Goal: Task Accomplishment & Management: Complete application form

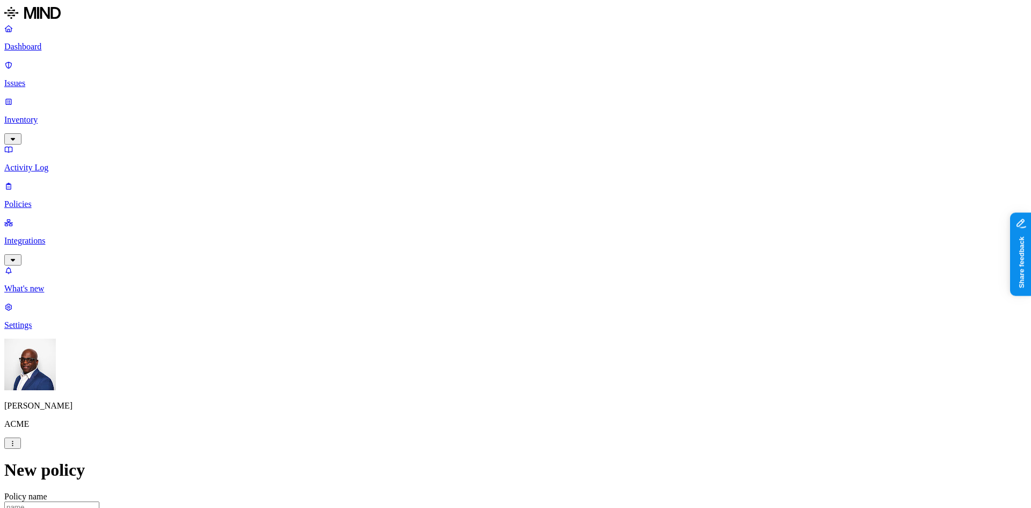
click at [34, 199] on p "Policies" at bounding box center [515, 204] width 1023 height 10
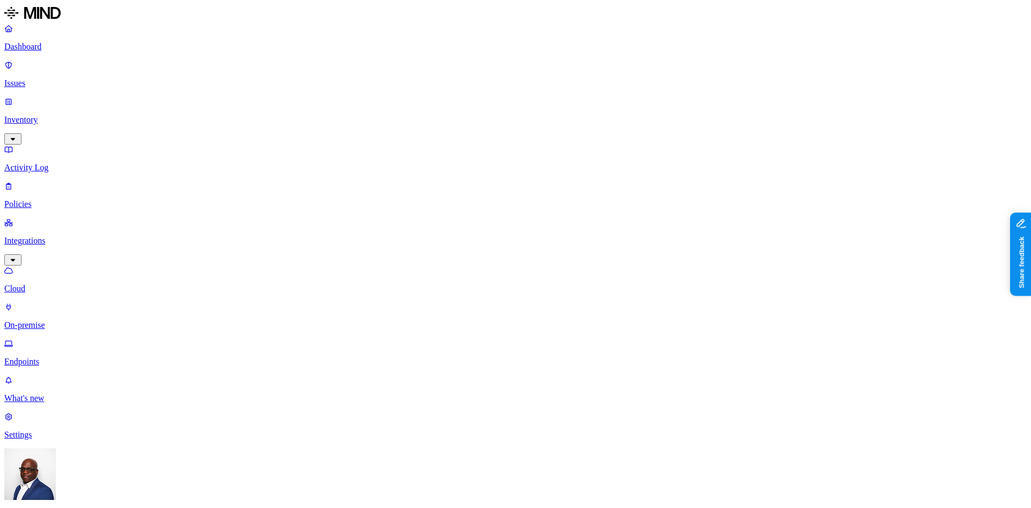
click at [45, 48] on p "Dashboard" at bounding box center [515, 47] width 1023 height 10
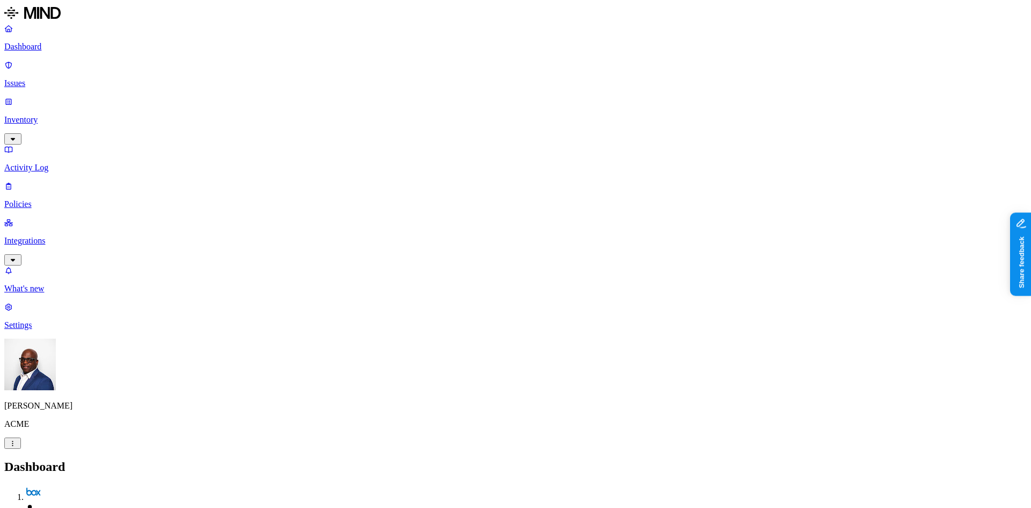
click at [54, 115] on p "Inventory" at bounding box center [515, 120] width 1023 height 10
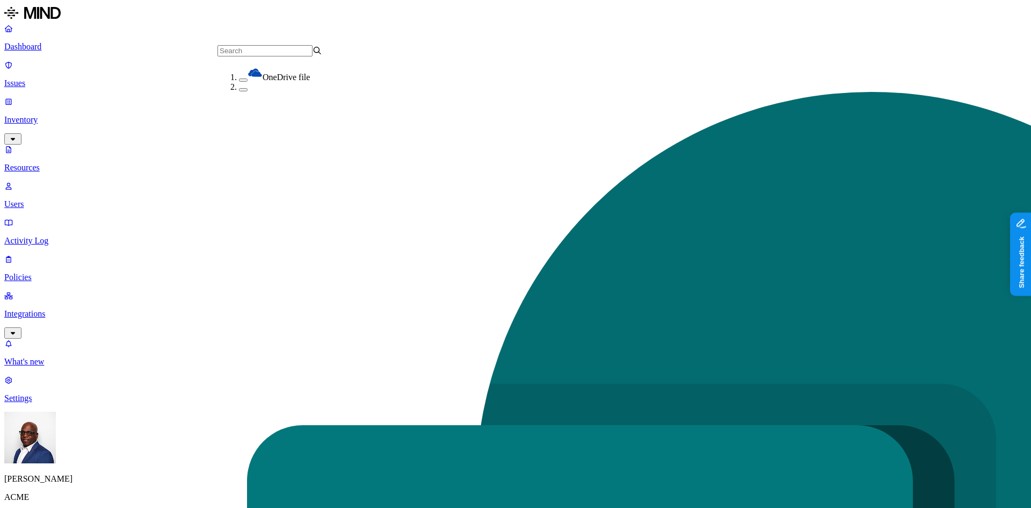
click at [239, 91] on button "button" at bounding box center [243, 89] width 9 height 3
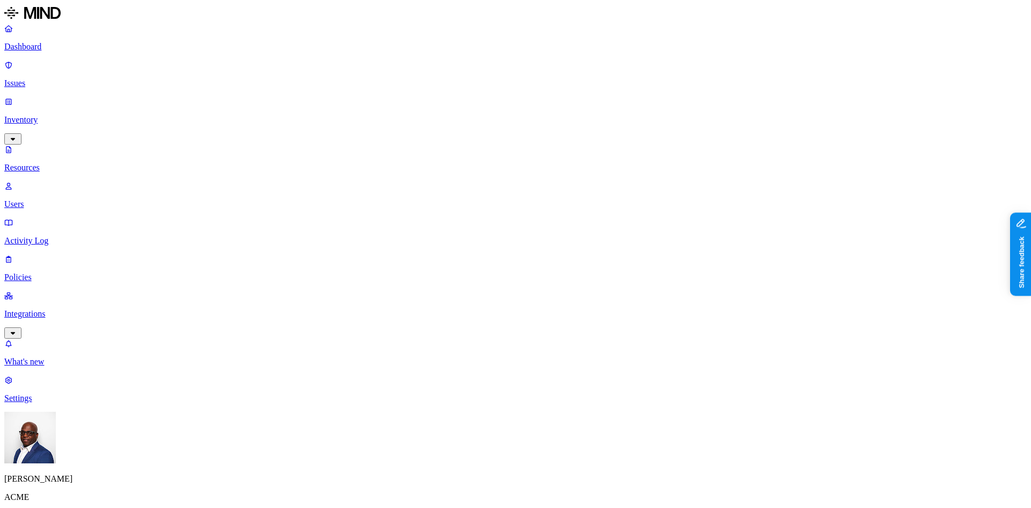
click at [365, 75] on button "button" at bounding box center [369, 73] width 9 height 3
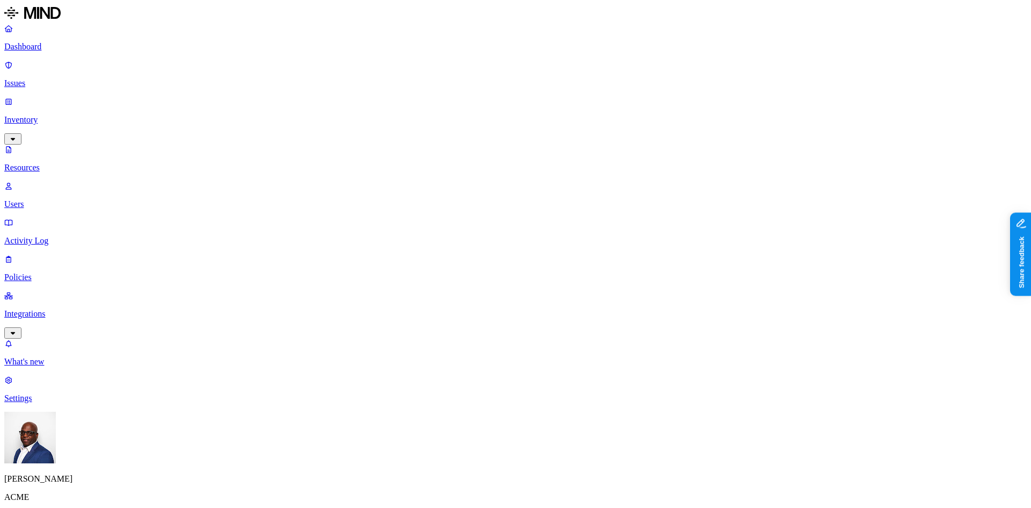
click at [595, 132] on button "button" at bounding box center [599, 130] width 9 height 3
click at [595, 150] on button "button" at bounding box center [599, 151] width 9 height 3
click at [55, 42] on p "Dashboard" at bounding box center [515, 47] width 1023 height 10
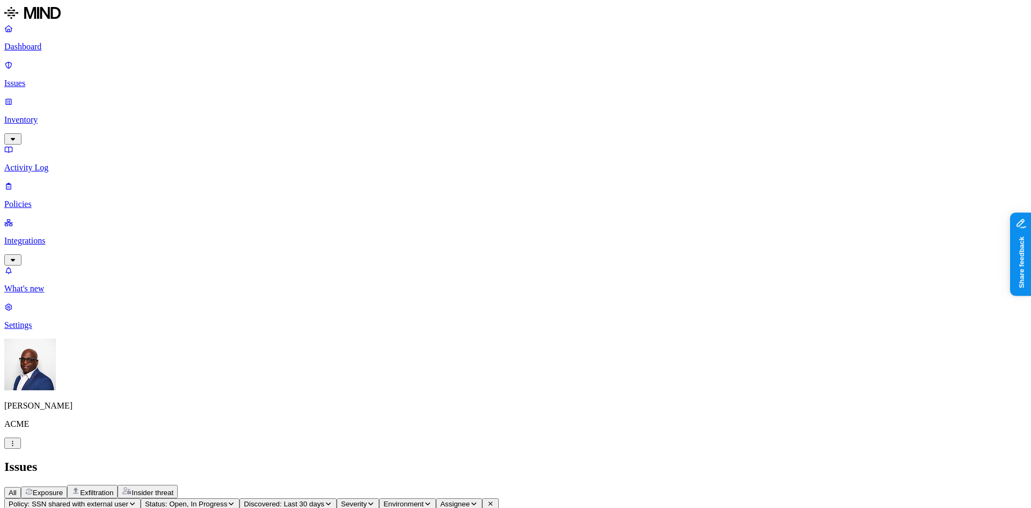
click at [113, 488] on span "Exfiltration" at bounding box center [96, 492] width 33 height 8
click at [173, 488] on span "Insider threat" at bounding box center [153, 492] width 42 height 8
click at [63, 488] on span "Exposure" at bounding box center [48, 492] width 30 height 8
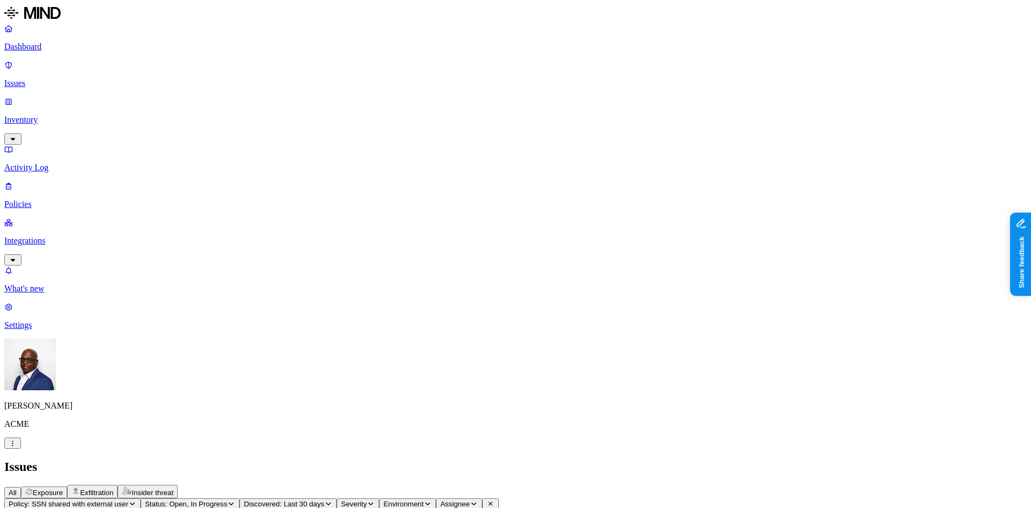
scroll to position [376, 0]
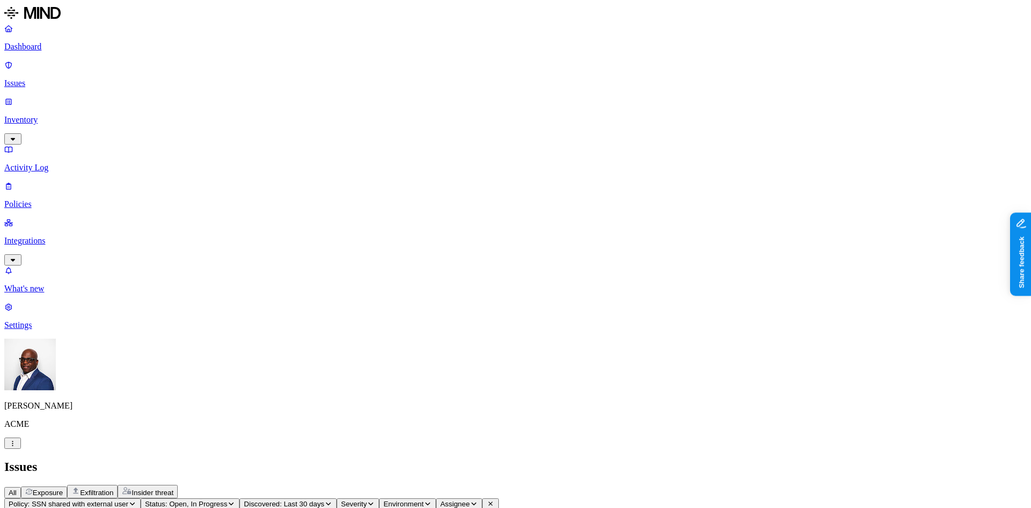
drag, startPoint x: 586, startPoint y: 285, endPoint x: 526, endPoint y: 144, distance: 153.3
click at [63, 488] on span "Exposure" at bounding box center [48, 492] width 30 height 8
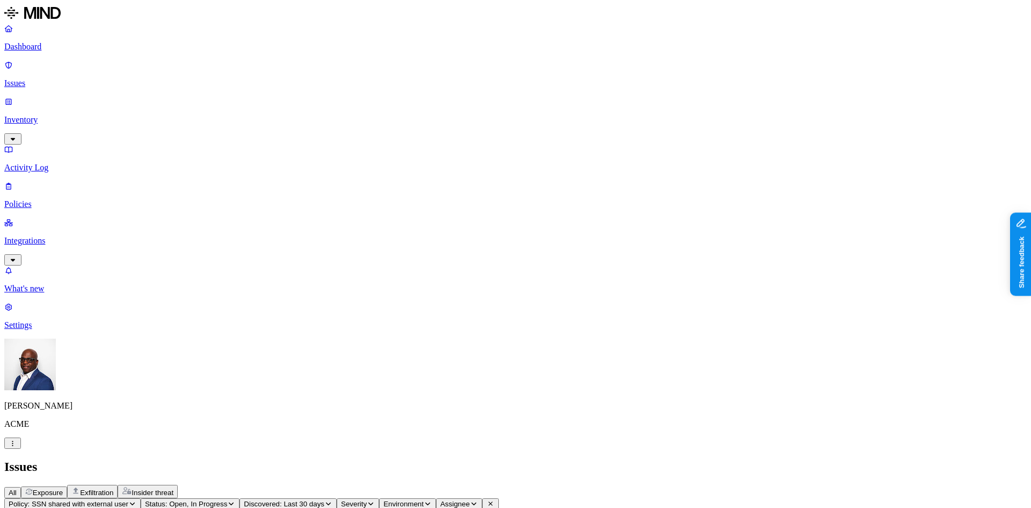
click at [113, 488] on span "Exfiltration" at bounding box center [96, 492] width 33 height 8
click at [173, 488] on span "Insider threat" at bounding box center [153, 492] width 42 height 8
click at [49, 49] on p "Dashboard" at bounding box center [515, 47] width 1023 height 10
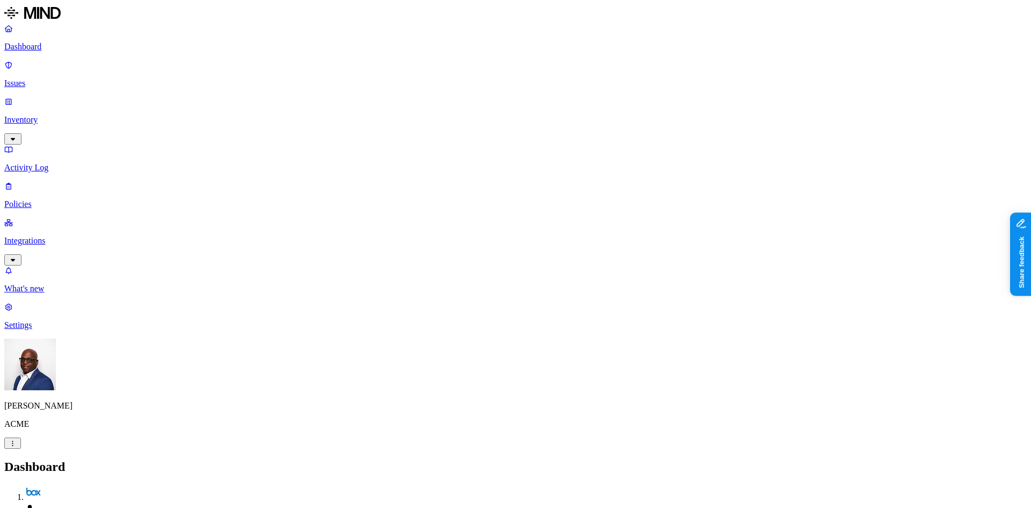
click at [47, 78] on p "Issues" at bounding box center [515, 83] width 1023 height 10
click at [113, 488] on span "Exfiltration" at bounding box center [96, 492] width 33 height 8
click at [45, 163] on p "Activity Log" at bounding box center [515, 168] width 1023 height 10
drag, startPoint x: 725, startPoint y: 61, endPoint x: 854, endPoint y: 42, distance: 130.3
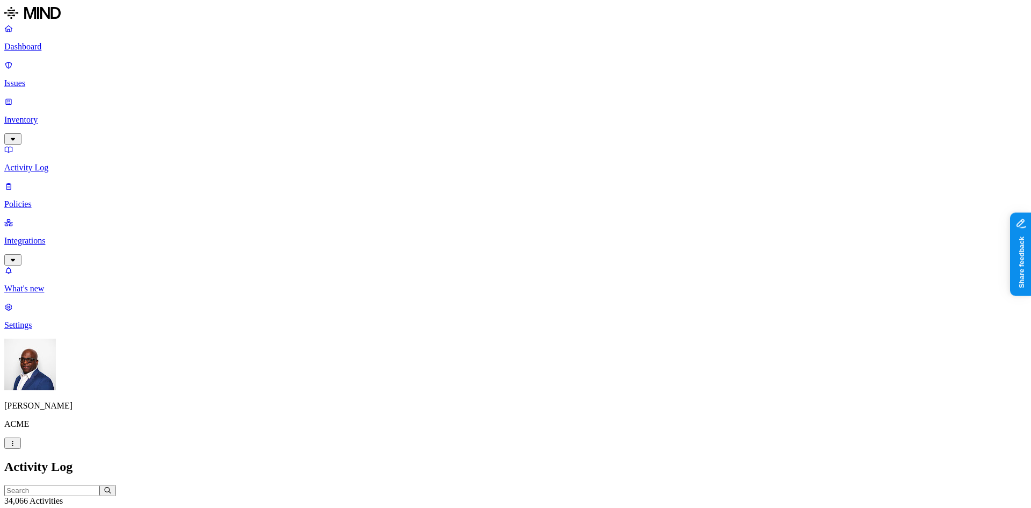
click at [56, 199] on p "Policies" at bounding box center [515, 204] width 1023 height 10
click at [61, 507] on button "Environment" at bounding box center [32, 512] width 57 height 11
click at [239, 93] on button "button" at bounding box center [243, 91] width 9 height 3
click at [376, 459] on h2 "Policies" at bounding box center [515, 466] width 1023 height 15
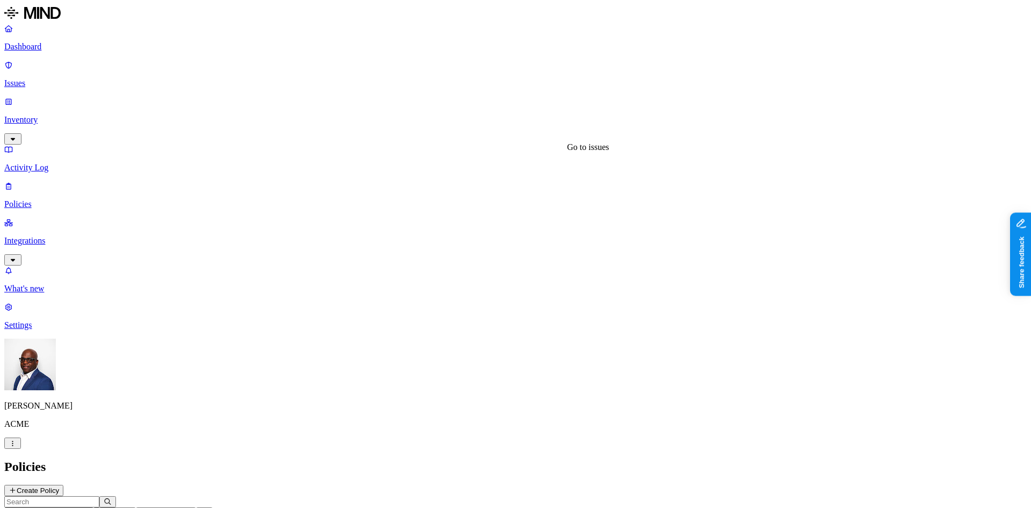
click at [52, 199] on p "Policies" at bounding box center [515, 204] width 1023 height 10
click at [63, 484] on button "Create Policy" at bounding box center [33, 489] width 59 height 11
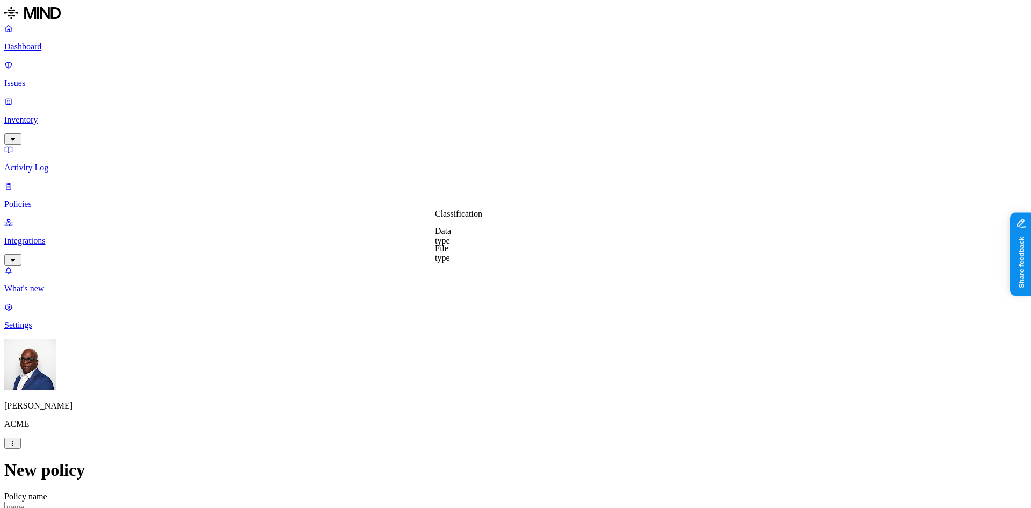
click at [470, 218] on label "Classification" at bounding box center [458, 213] width 47 height 9
click at [444, 292] on button "button" at bounding box center [439, 290] width 9 height 3
click at [482, 280] on label "Web Domain" at bounding box center [468, 280] width 28 height 19
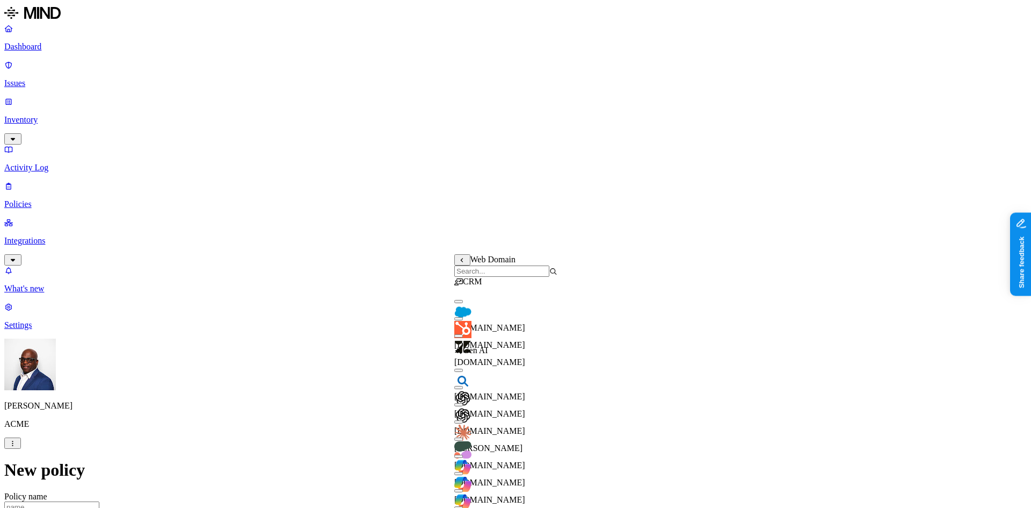
click at [463, 303] on button "button" at bounding box center [458, 301] width 9 height 3
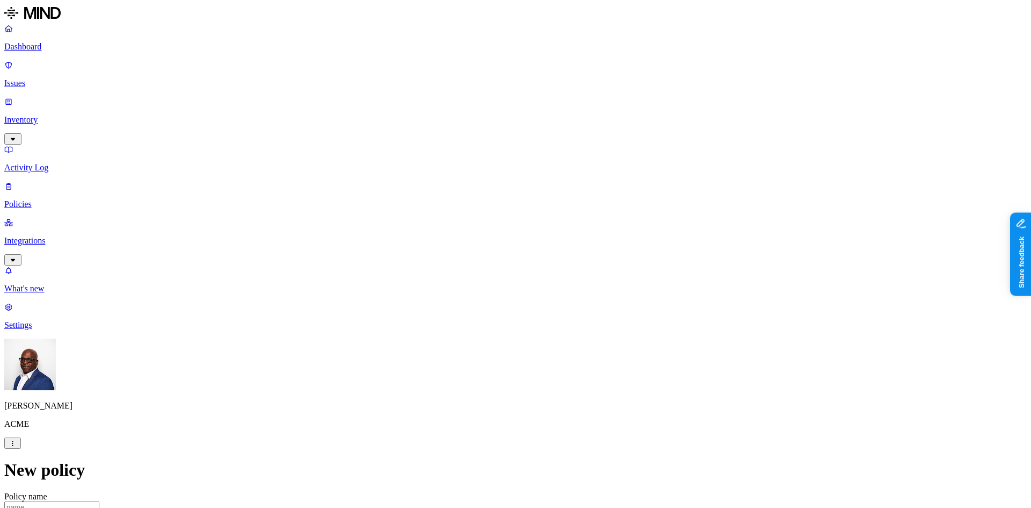
click at [482, 328] on label "Web Domain" at bounding box center [468, 325] width 28 height 19
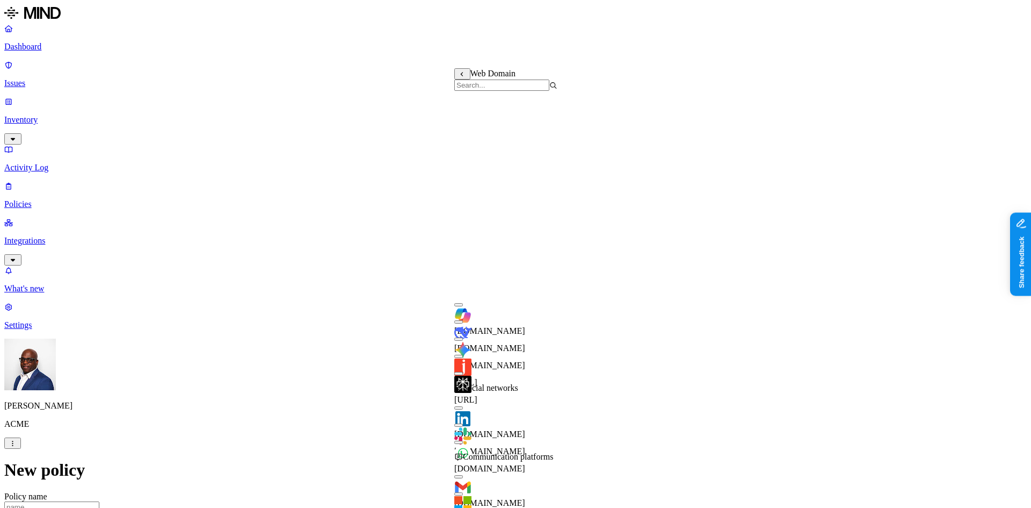
scroll to position [312, 0]
click at [463, 475] on button "button" at bounding box center [458, 476] width 9 height 3
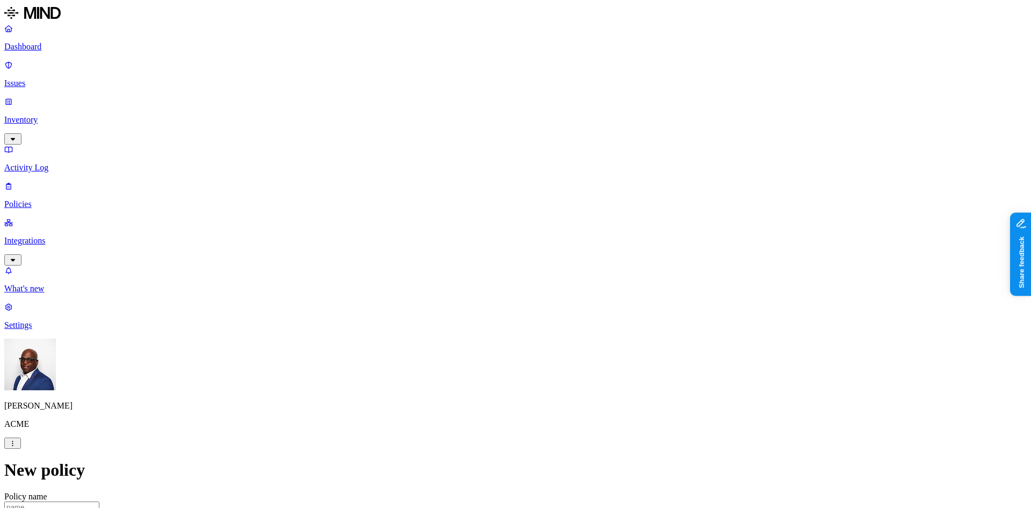
click at [471, 388] on label "Groups" at bounding box center [459, 383] width 25 height 9
drag, startPoint x: 726, startPoint y: 237, endPoint x: 671, endPoint y: 254, distance: 56.6
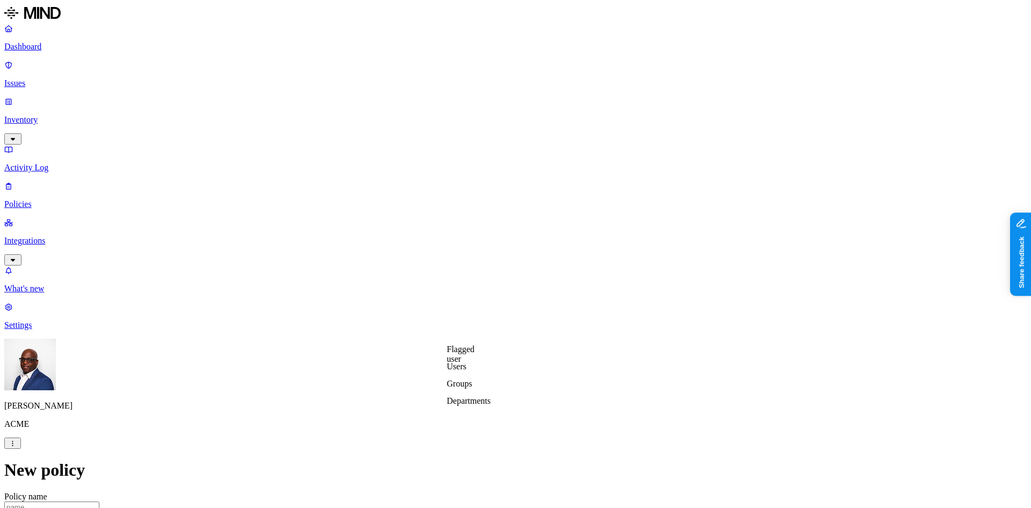
click at [470, 403] on label "Departments" at bounding box center [469, 400] width 44 height 9
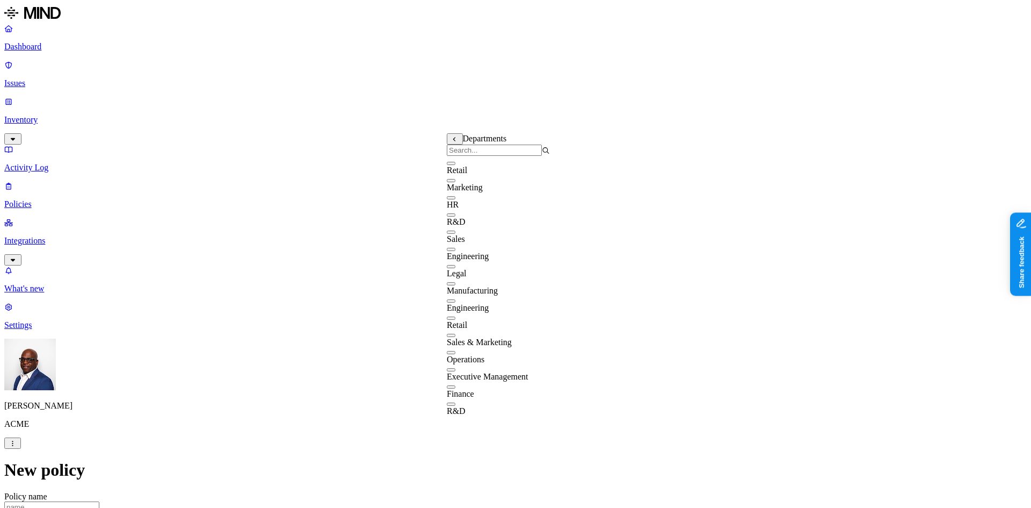
click at [455, 216] on button "button" at bounding box center [451, 214] width 9 height 3
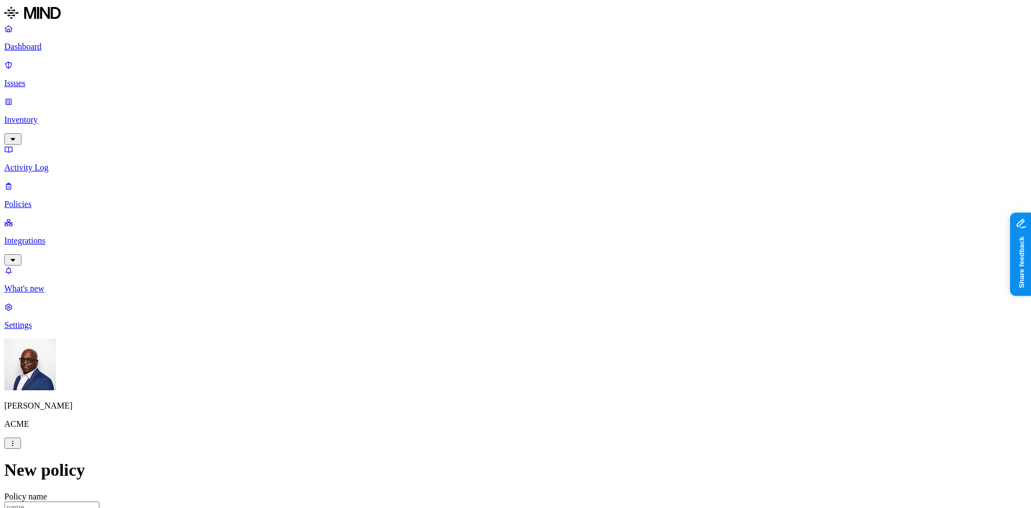
scroll to position [376, 0]
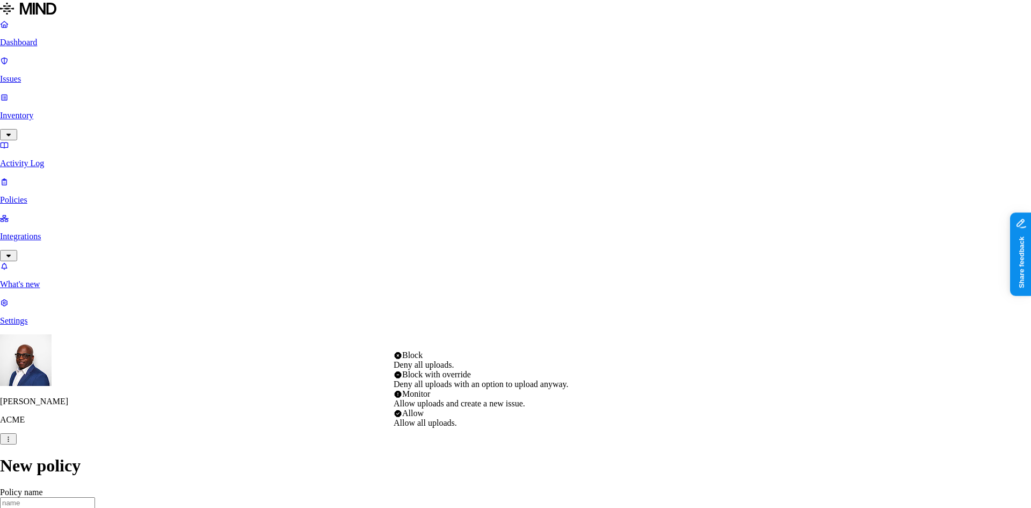
select select "2"
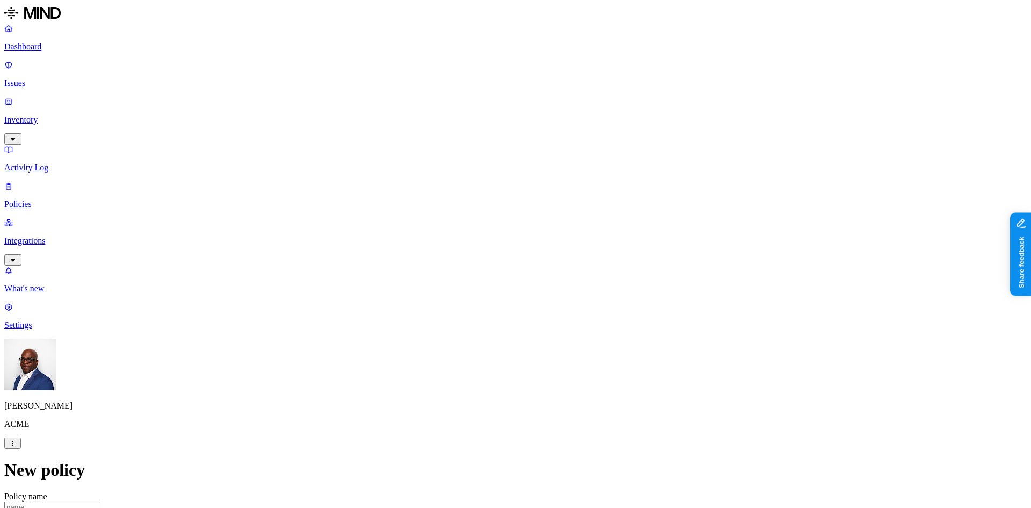
scroll to position [483, 0]
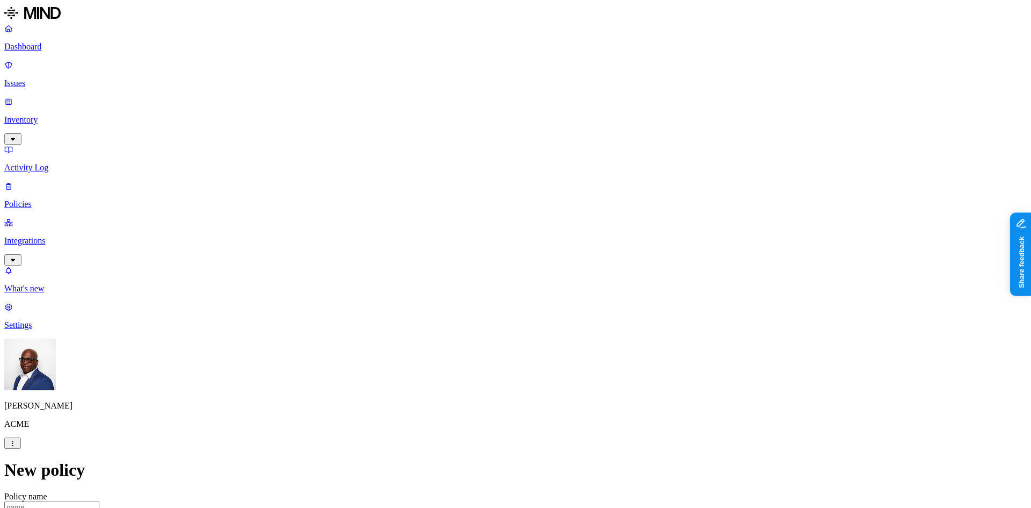
scroll to position [322, 0]
click at [483, 290] on label "Account type" at bounding box center [468, 289] width 29 height 19
click at [492, 266] on label "Unmanaged" at bounding box center [474, 261] width 41 height 9
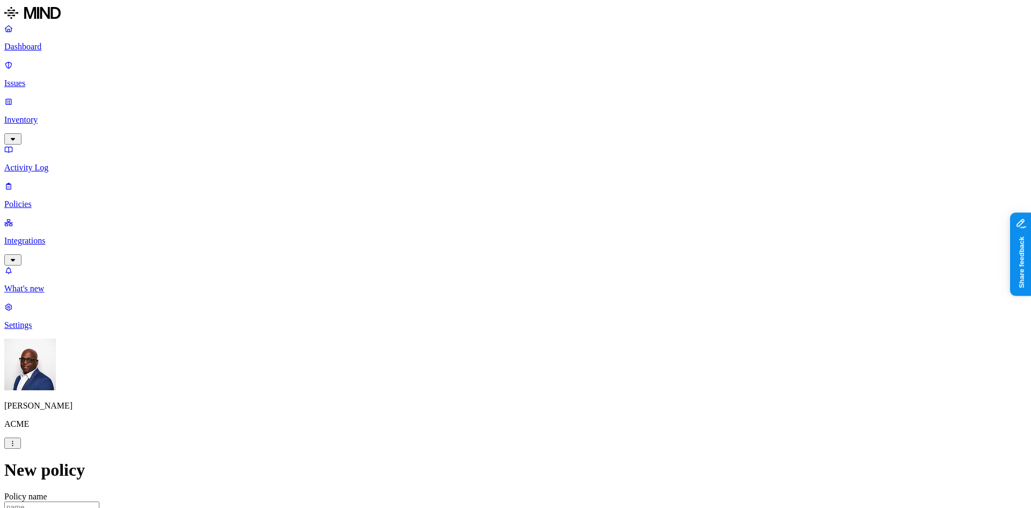
click at [486, 213] on label "Web Category" at bounding box center [470, 209] width 32 height 19
click at [463, 232] on button "button" at bounding box center [458, 230] width 9 height 3
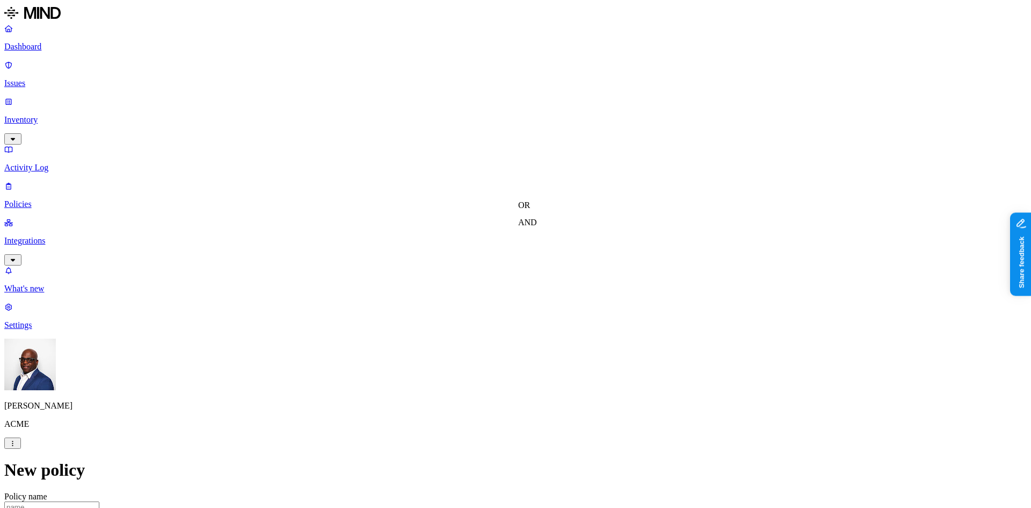
click at [534, 227] on label "AND" at bounding box center [527, 222] width 19 height 9
click at [550, 228] on label "Web Category" at bounding box center [534, 221] width 32 height 19
click at [32, 330] on p "Settings" at bounding box center [515, 325] width 1023 height 10
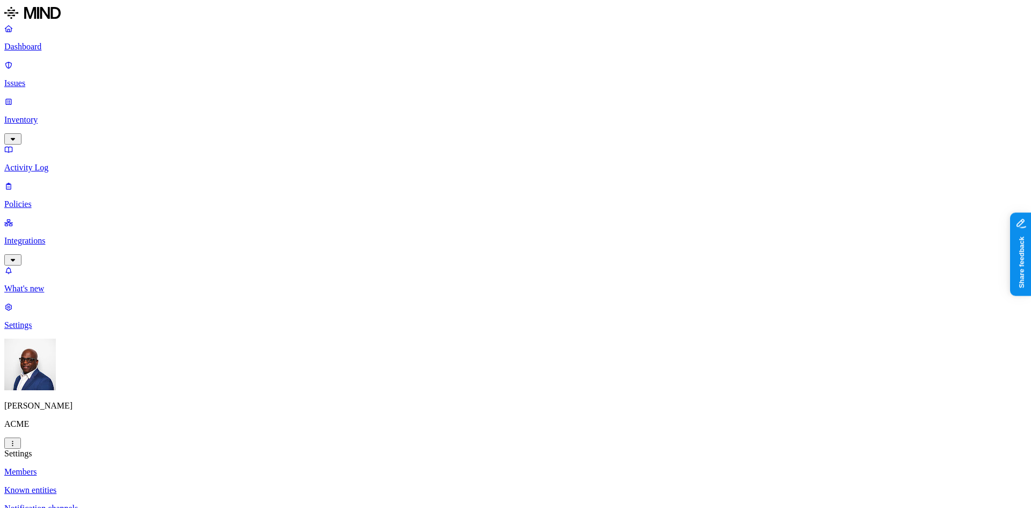
click at [38, 46] on p "Dashboard" at bounding box center [515, 47] width 1023 height 10
click at [44, 236] on p "Integrations" at bounding box center [515, 241] width 1023 height 10
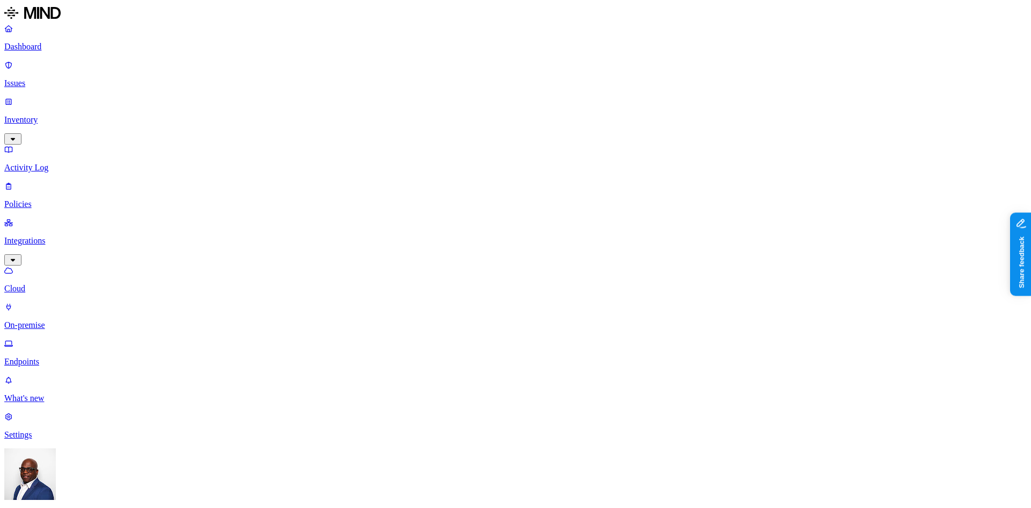
click at [46, 199] on p "Policies" at bounding box center [515, 204] width 1023 height 10
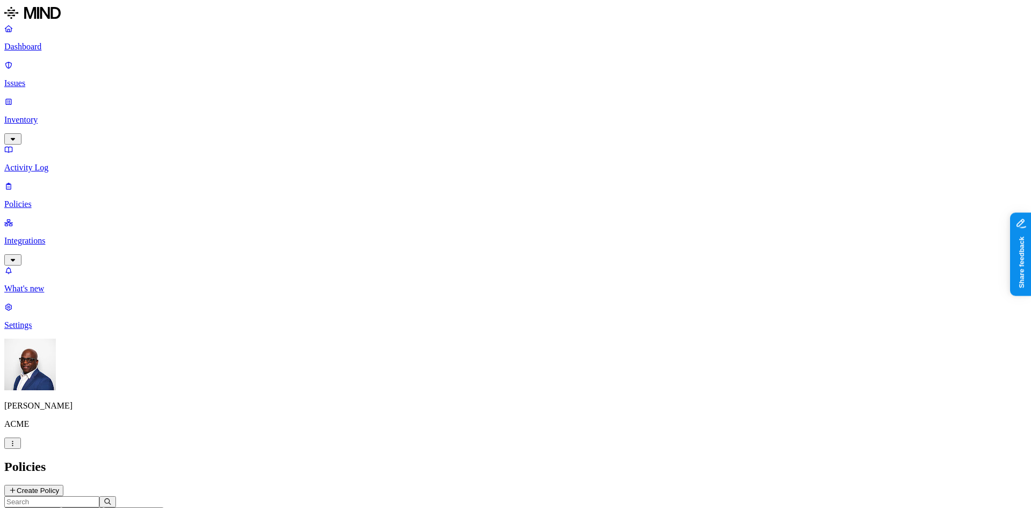
click at [63, 484] on button "Create Policy" at bounding box center [33, 489] width 59 height 11
click at [472, 280] on label "Groups" at bounding box center [459, 275] width 25 height 9
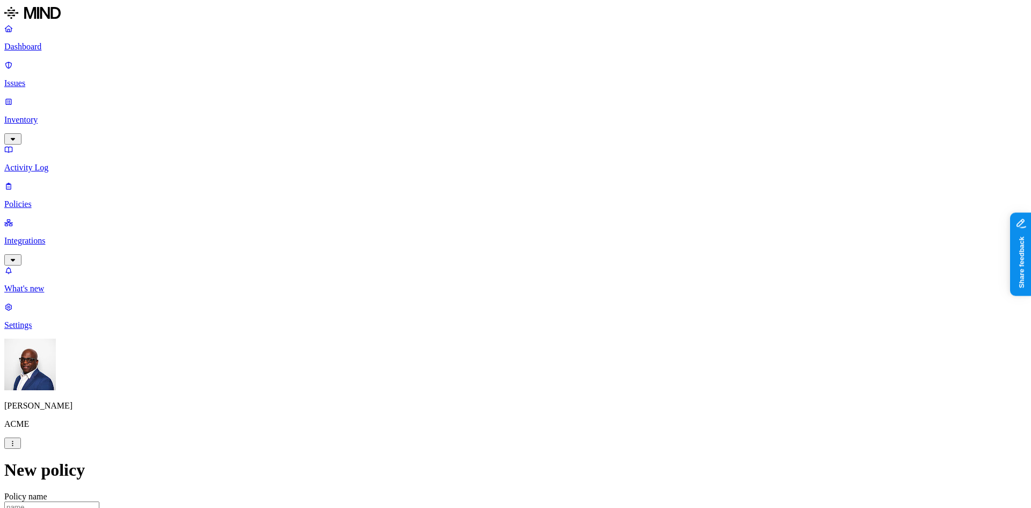
click at [476, 298] on label "Departments" at bounding box center [469, 292] width 44 height 9
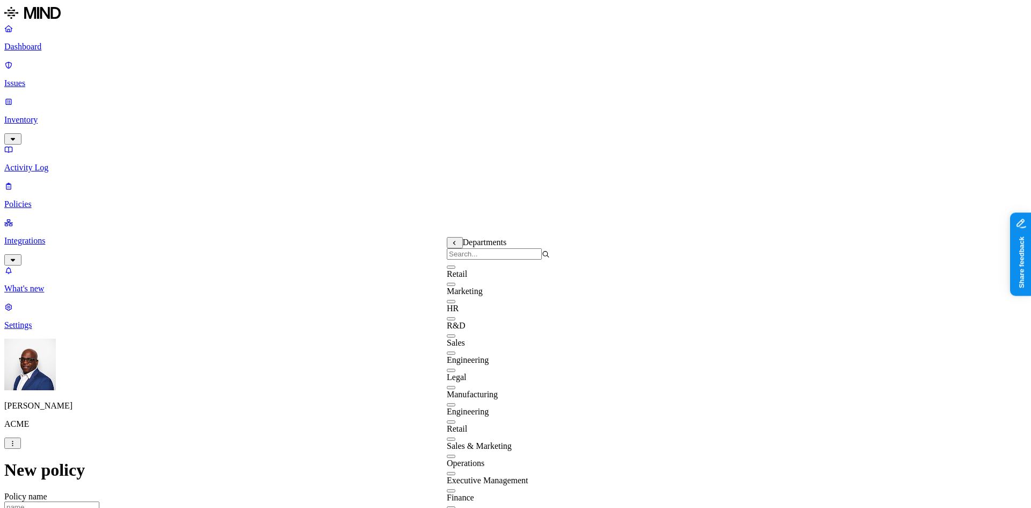
click at [455, 269] on button "button" at bounding box center [451, 266] width 9 height 3
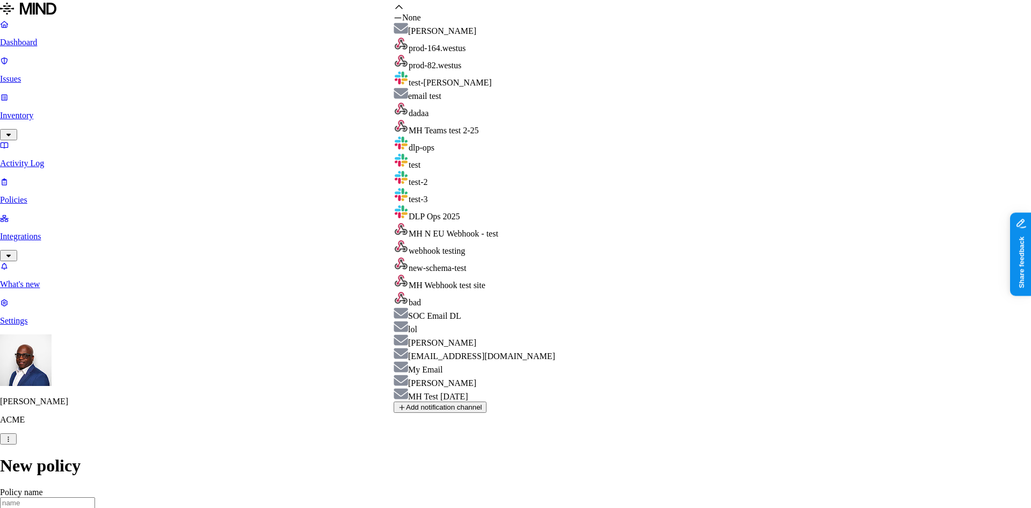
scroll to position [199, 0]
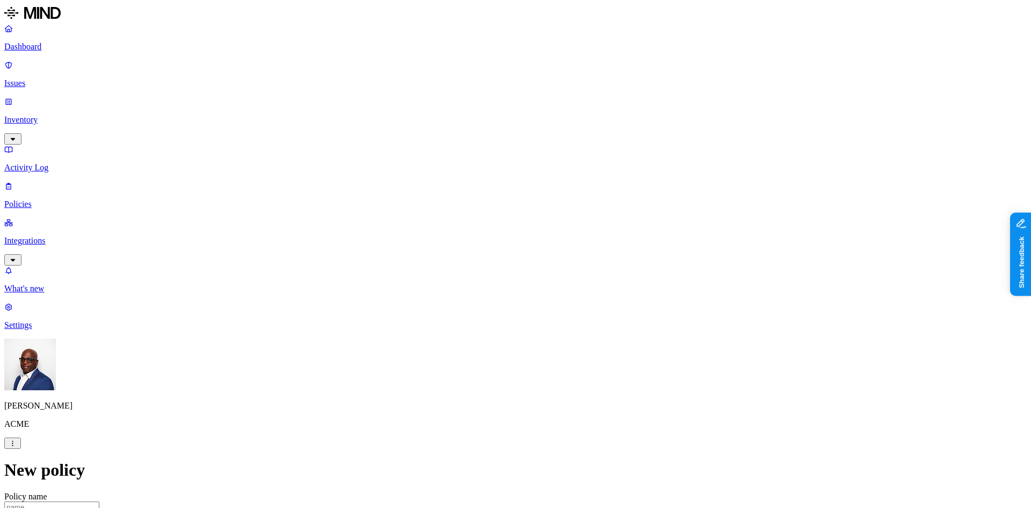
scroll to position [564, 0]
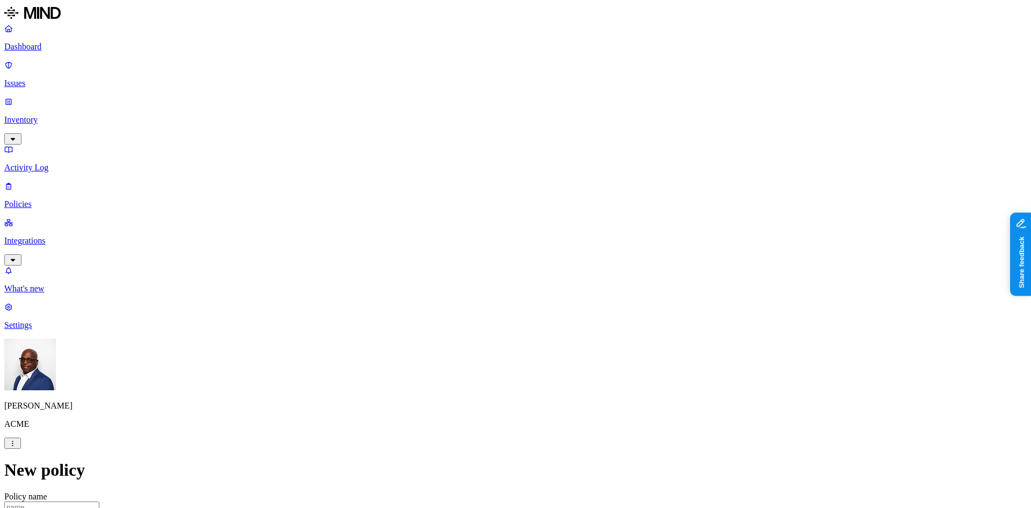
click at [67, 45] on p "Dashboard" at bounding box center [515, 47] width 1023 height 10
click at [46, 115] on p "Inventory" at bounding box center [515, 120] width 1023 height 10
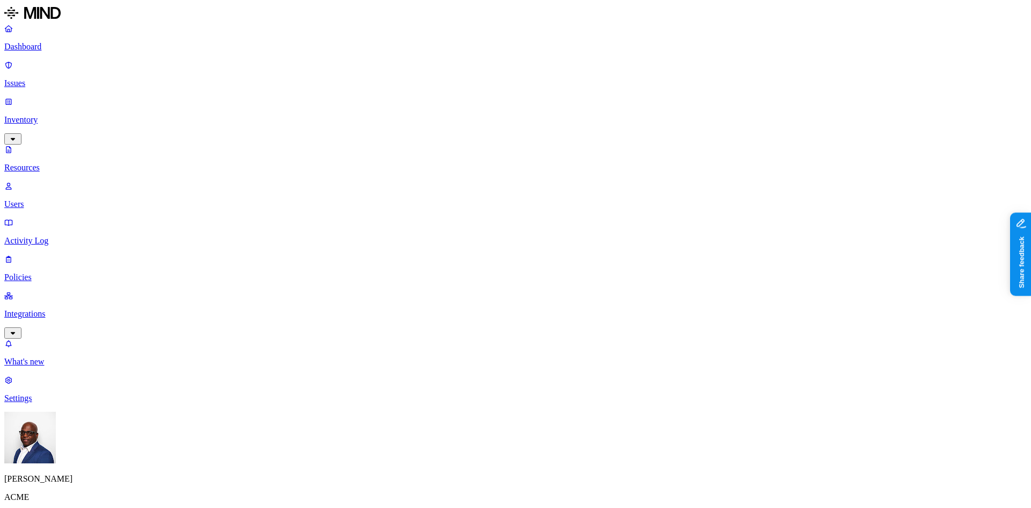
click at [39, 272] on p "Policies" at bounding box center [515, 277] width 1023 height 10
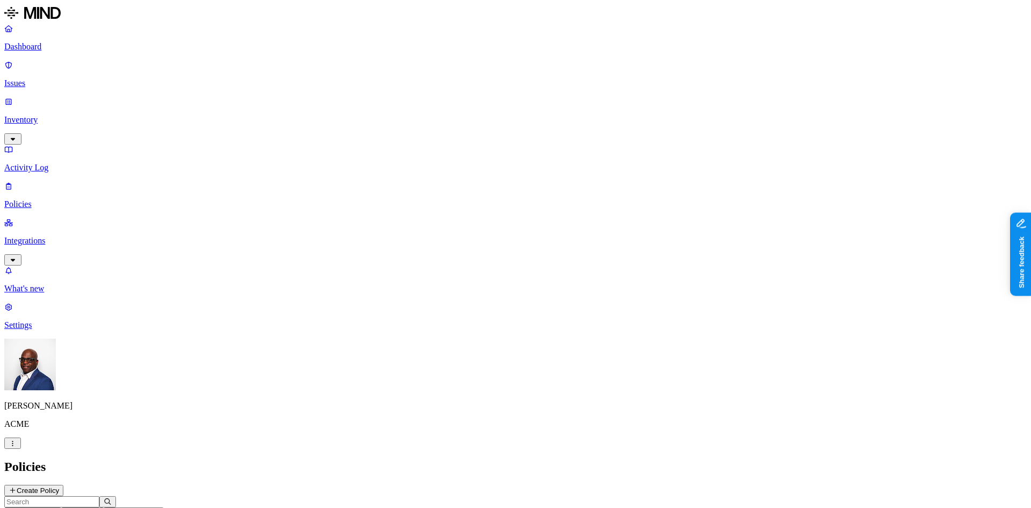
click at [39, 115] on p "Inventory" at bounding box center [515, 120] width 1023 height 10
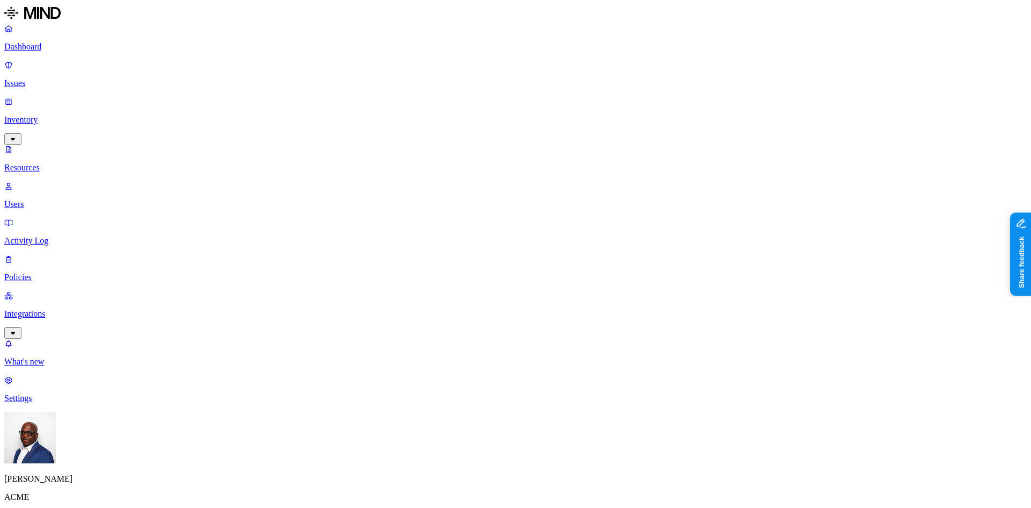
click at [57, 199] on p "Users" at bounding box center [515, 204] width 1023 height 10
click at [42, 272] on p "Policies" at bounding box center [515, 277] width 1023 height 10
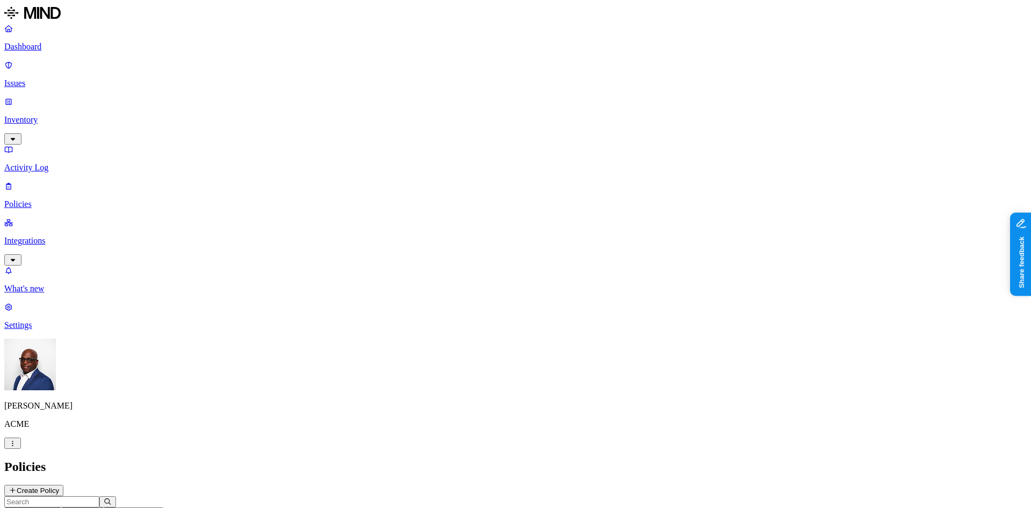
click at [63, 484] on button "Create Policy" at bounding box center [33, 489] width 59 height 11
click at [472, 334] on label "Groups" at bounding box center [459, 329] width 25 height 9
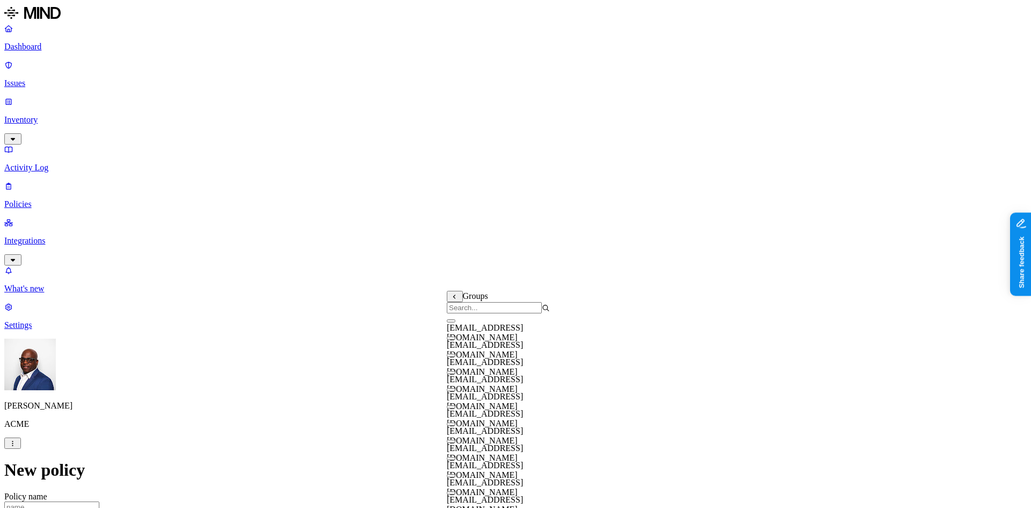
click at [455, 322] on button "button" at bounding box center [451, 320] width 9 height 3
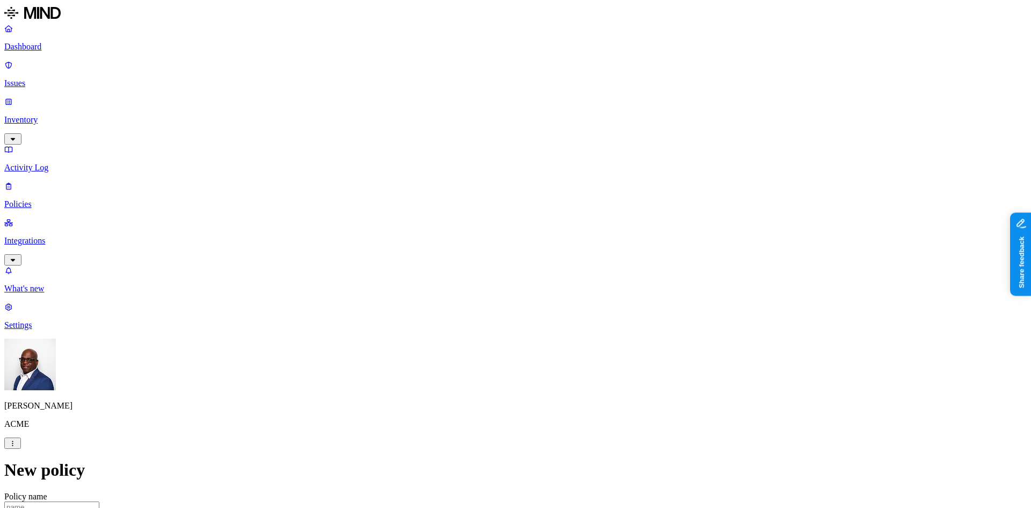
scroll to position [483, 0]
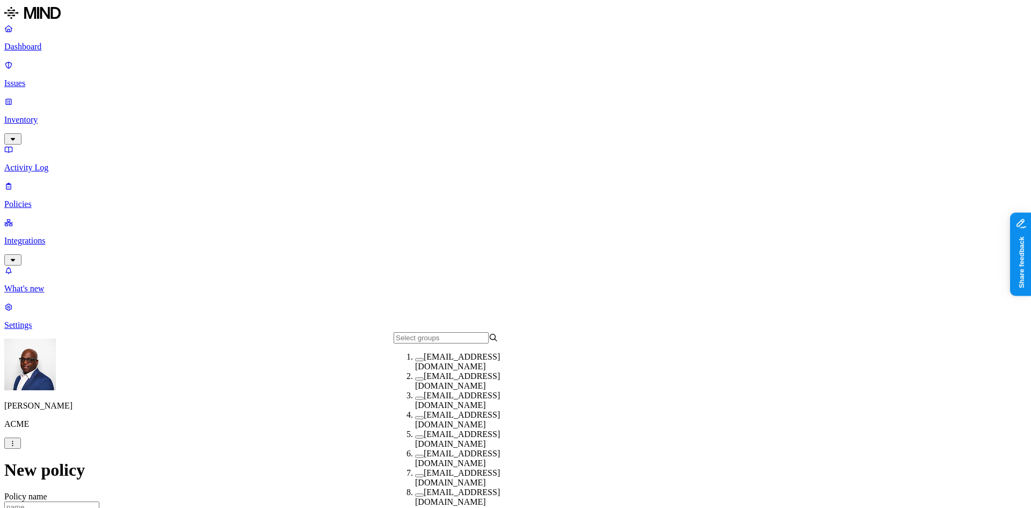
click at [415, 361] on button "button" at bounding box center [419, 359] width 9 height 3
drag, startPoint x: 689, startPoint y: 289, endPoint x: 707, endPoint y: 299, distance: 21.1
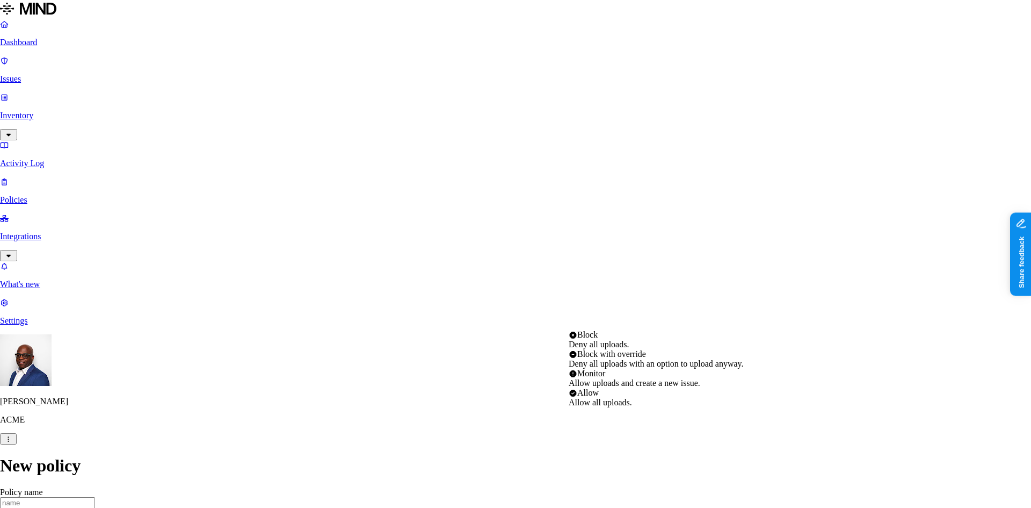
select select "3"
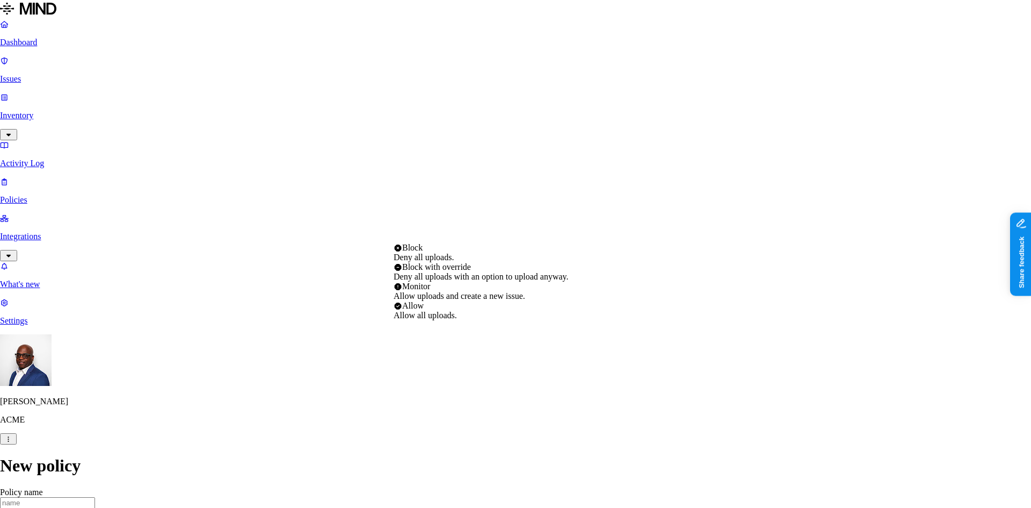
select select "2"
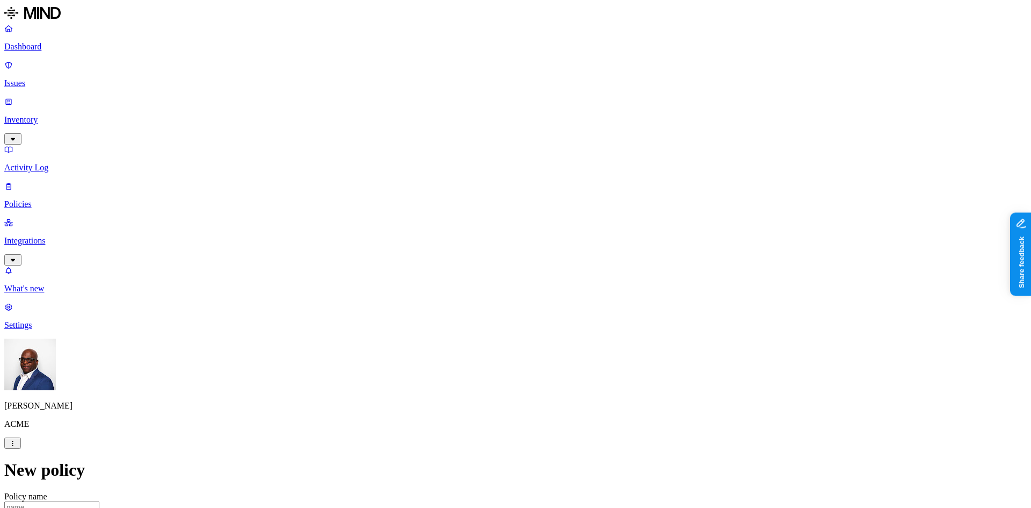
click at [44, 45] on p "Dashboard" at bounding box center [515, 47] width 1023 height 10
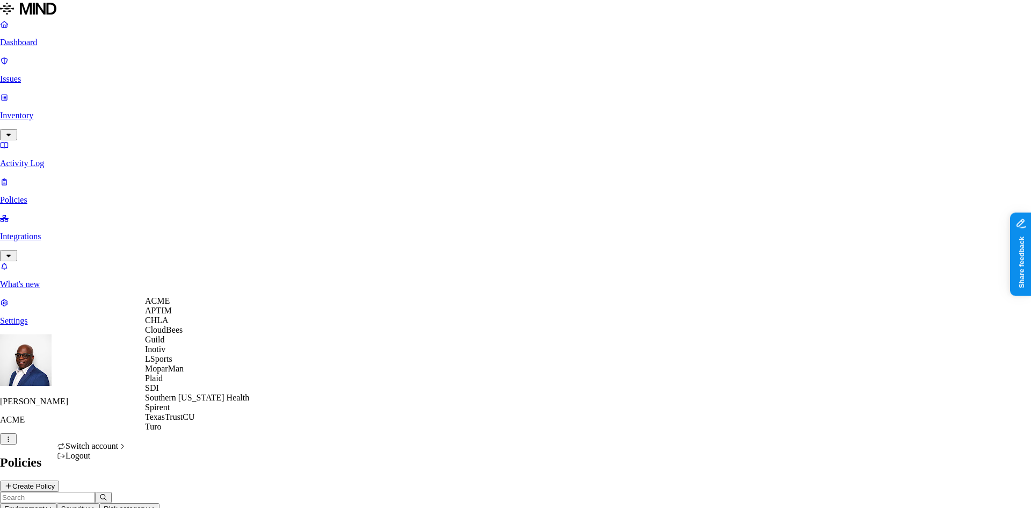
scroll to position [43, 0]
